Goal: Task Accomplishment & Management: Manage account settings

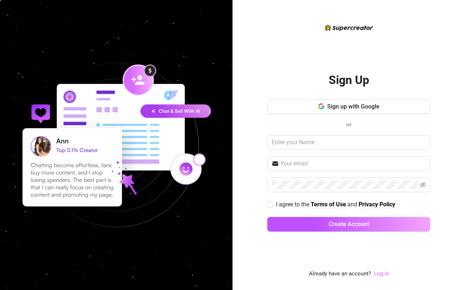
click at [381, 275] on link "Log In" at bounding box center [381, 273] width 15 height 7
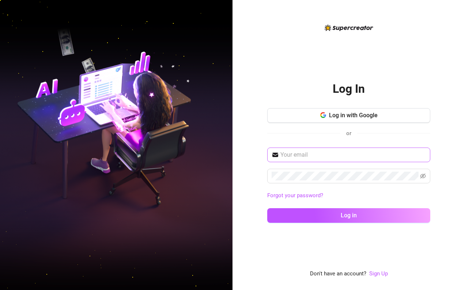
click at [319, 161] on span at bounding box center [348, 155] width 163 height 15
type input "[EMAIL_ADDRESS][DOMAIN_NAME]"
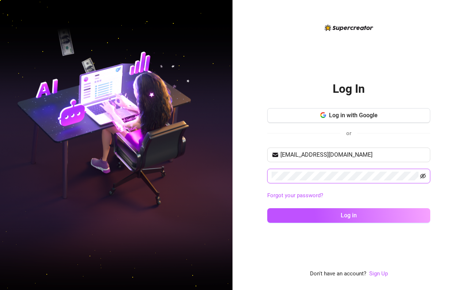
click at [421, 175] on icon "eye-invisible" at bounding box center [423, 176] width 6 height 5
click at [349, 215] on button "Log in" at bounding box center [348, 215] width 163 height 15
